Goal: Task Accomplishment & Management: Manage account settings

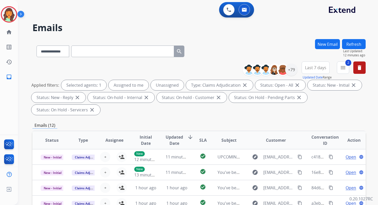
select select "**********"
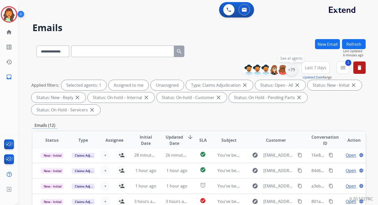
click at [293, 69] on div "+79" at bounding box center [291, 69] width 12 height 12
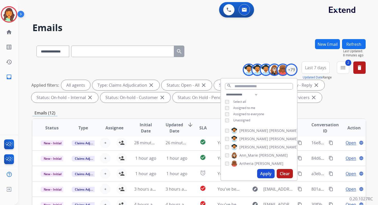
click at [273, 37] on div "**********" at bounding box center [191, 120] width 347 height 205
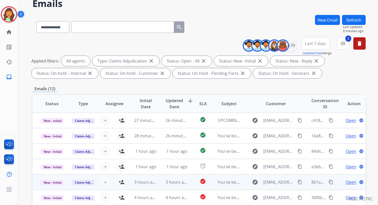
scroll to position [0, 0]
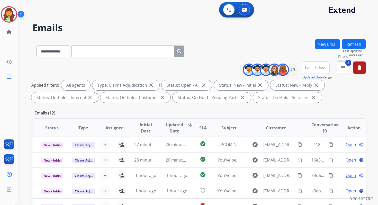
click at [339, 70] on button "2 menu Filters" at bounding box center [342, 67] width 12 height 12
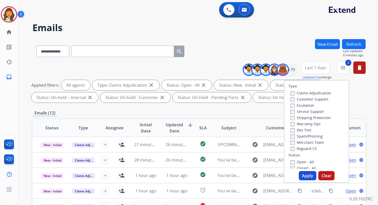
click at [307, 174] on button "Apply" at bounding box center [306, 175] width 17 height 9
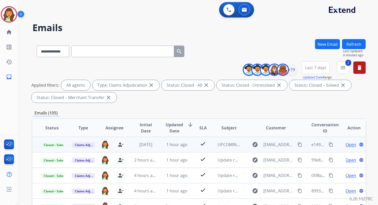
scroll to position [112, 0]
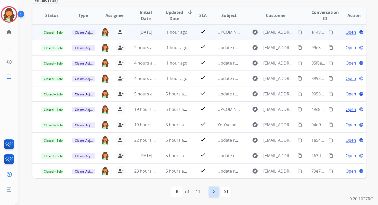
click at [214, 191] on mat-icon "navigate_next" at bounding box center [213, 191] width 6 height 6
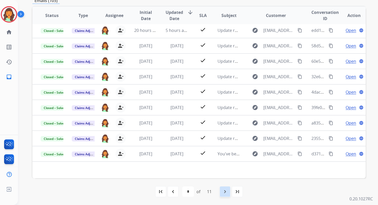
click at [226, 192] on mat-icon "navigate_next" at bounding box center [225, 191] width 6 height 6
select select "*"
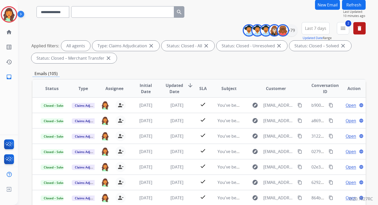
scroll to position [0, 0]
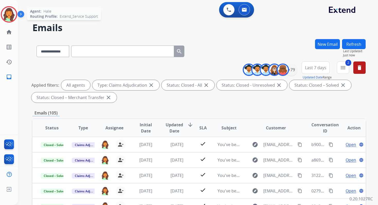
click at [8, 12] on img at bounding box center [9, 14] width 14 height 14
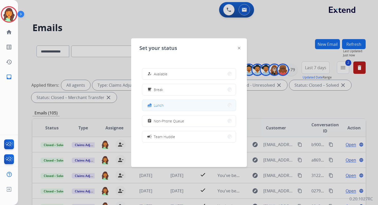
click at [164, 107] on button "fastfood Lunch" at bounding box center [188, 105] width 93 height 11
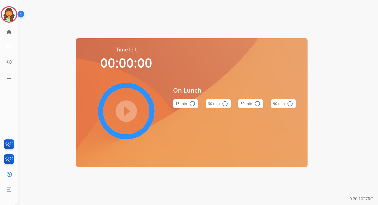
click at [257, 103] on mat-icon "radio_button_unchecked" at bounding box center [257, 103] width 6 height 6
click at [125, 108] on mat-icon "play_circle_filled" at bounding box center [126, 111] width 6 height 6
